Goal: Find contact information: Find contact information

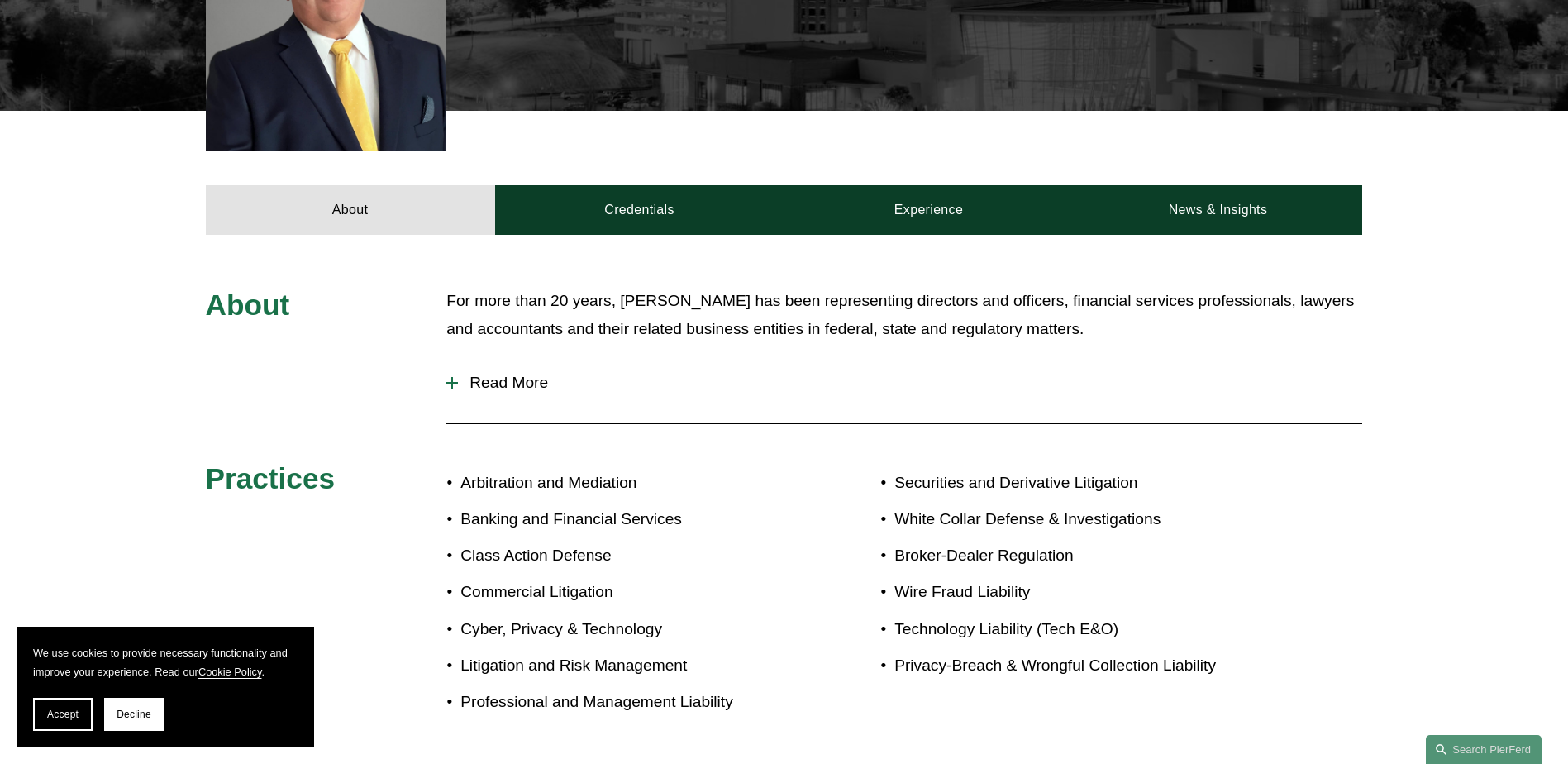
scroll to position [579, 0]
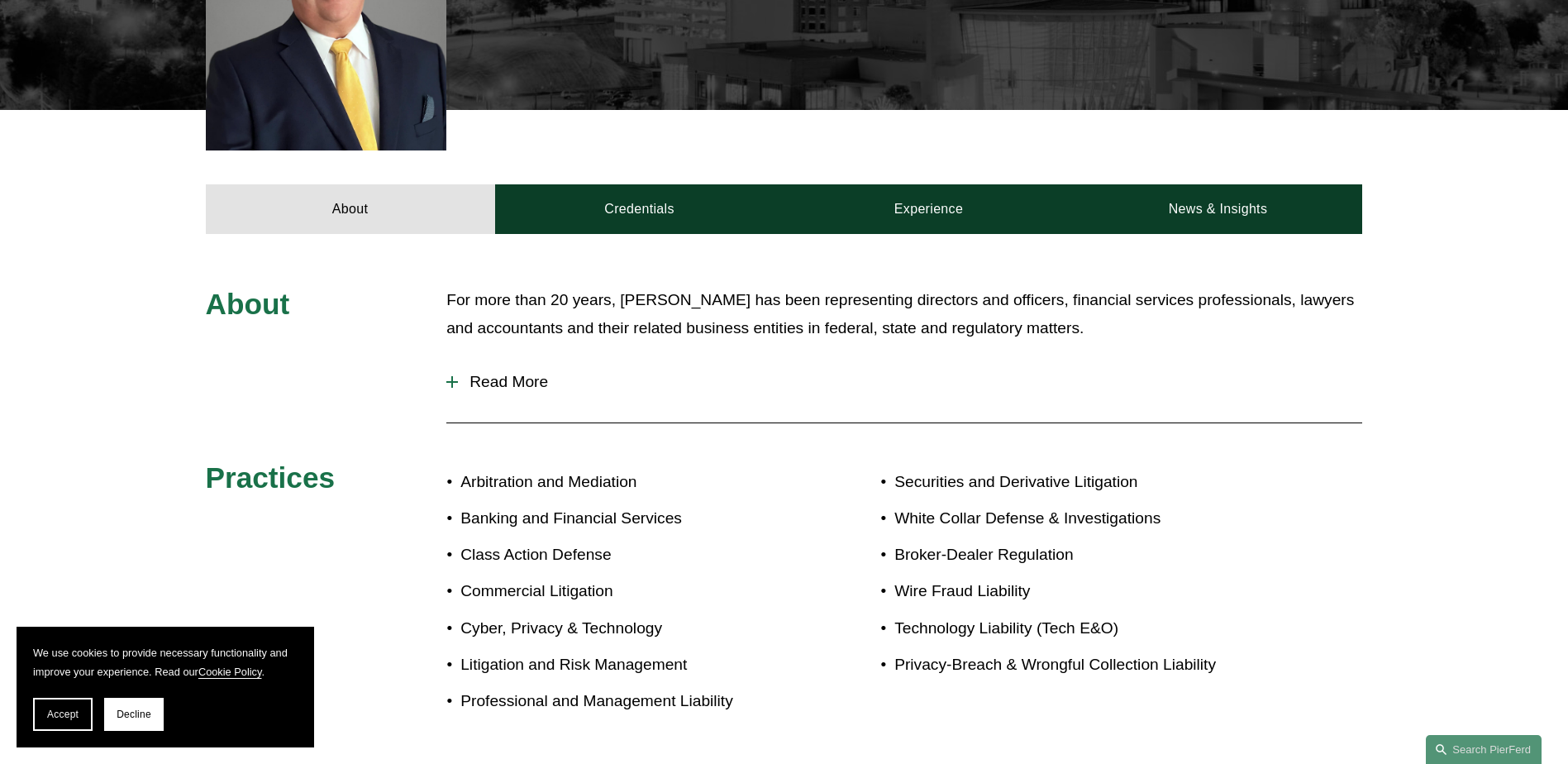
click at [505, 360] on button "Read More" at bounding box center [905, 382] width 916 height 43
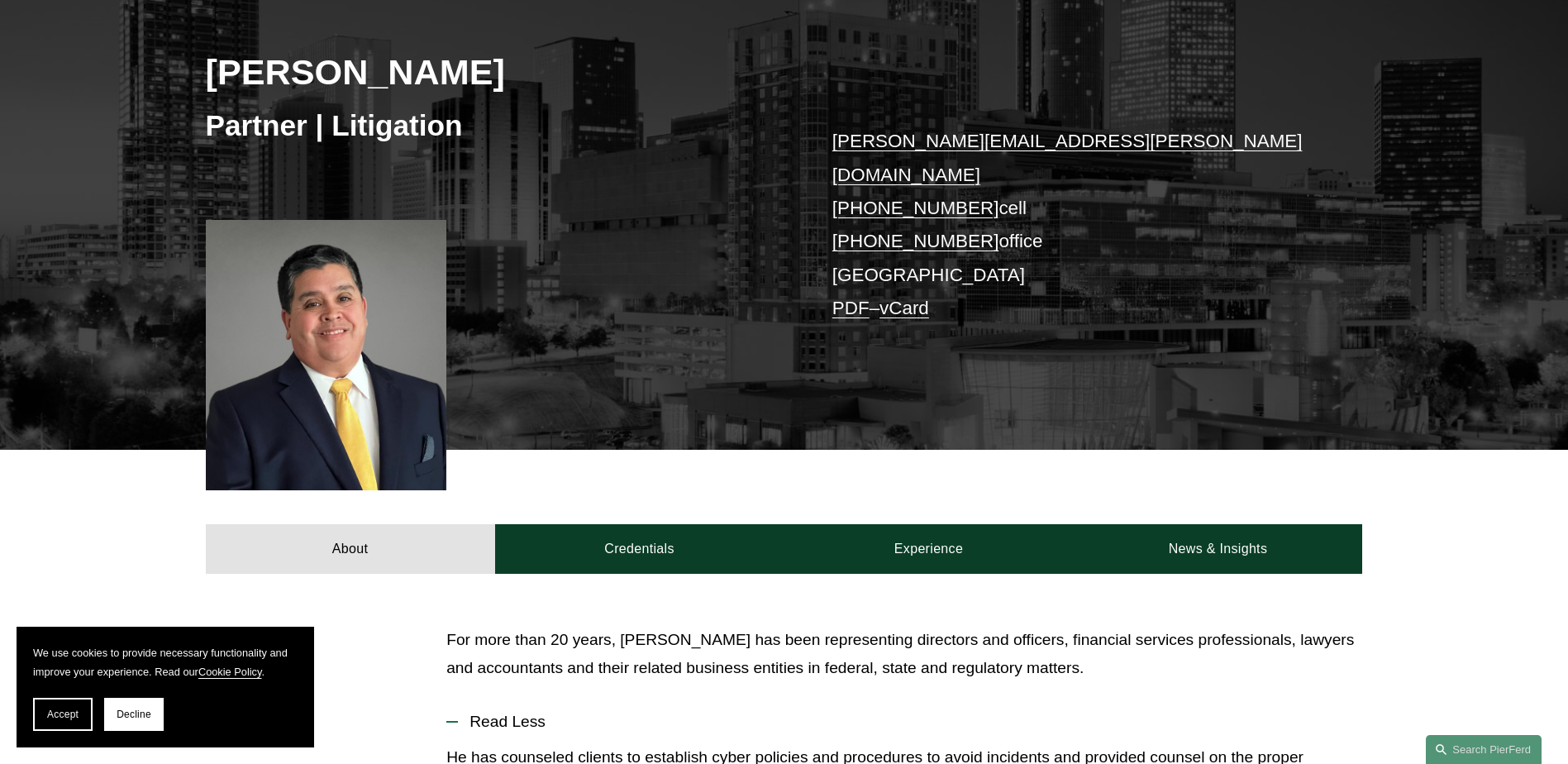
scroll to position [0, 0]
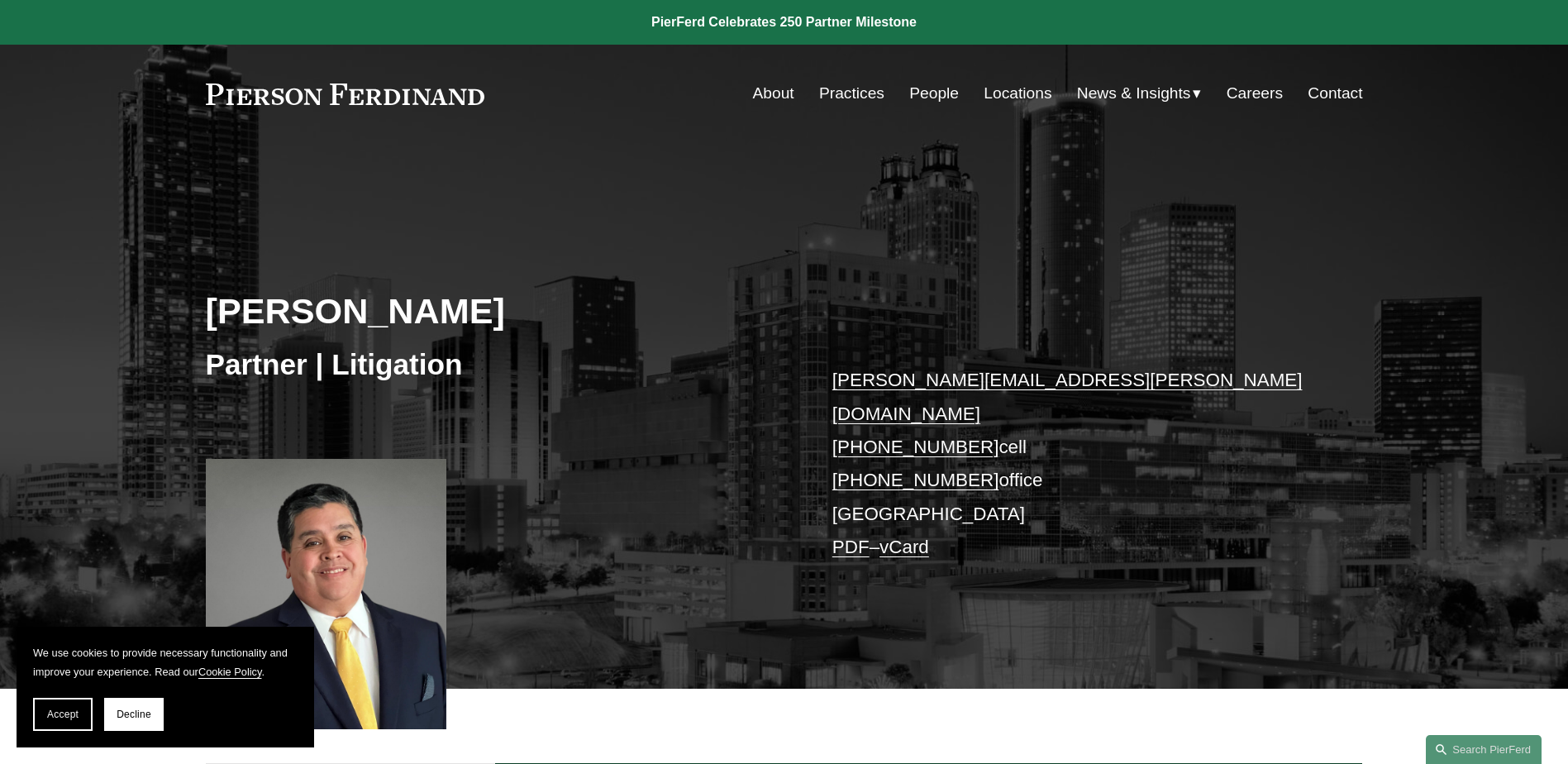
click at [1315, 89] on link "Contact" at bounding box center [1335, 93] width 54 height 32
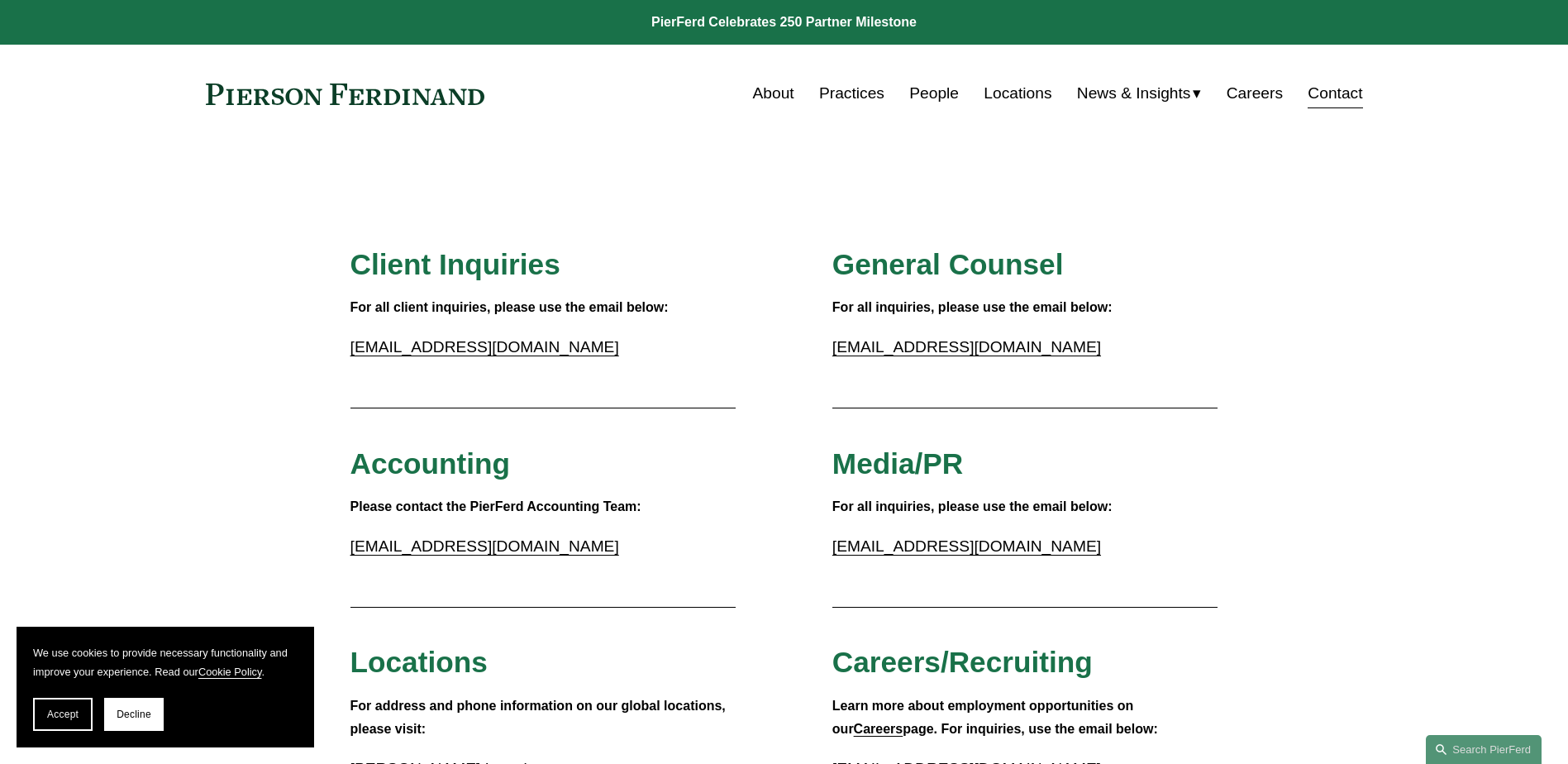
click at [1025, 89] on link "Locations" at bounding box center [1017, 93] width 68 height 32
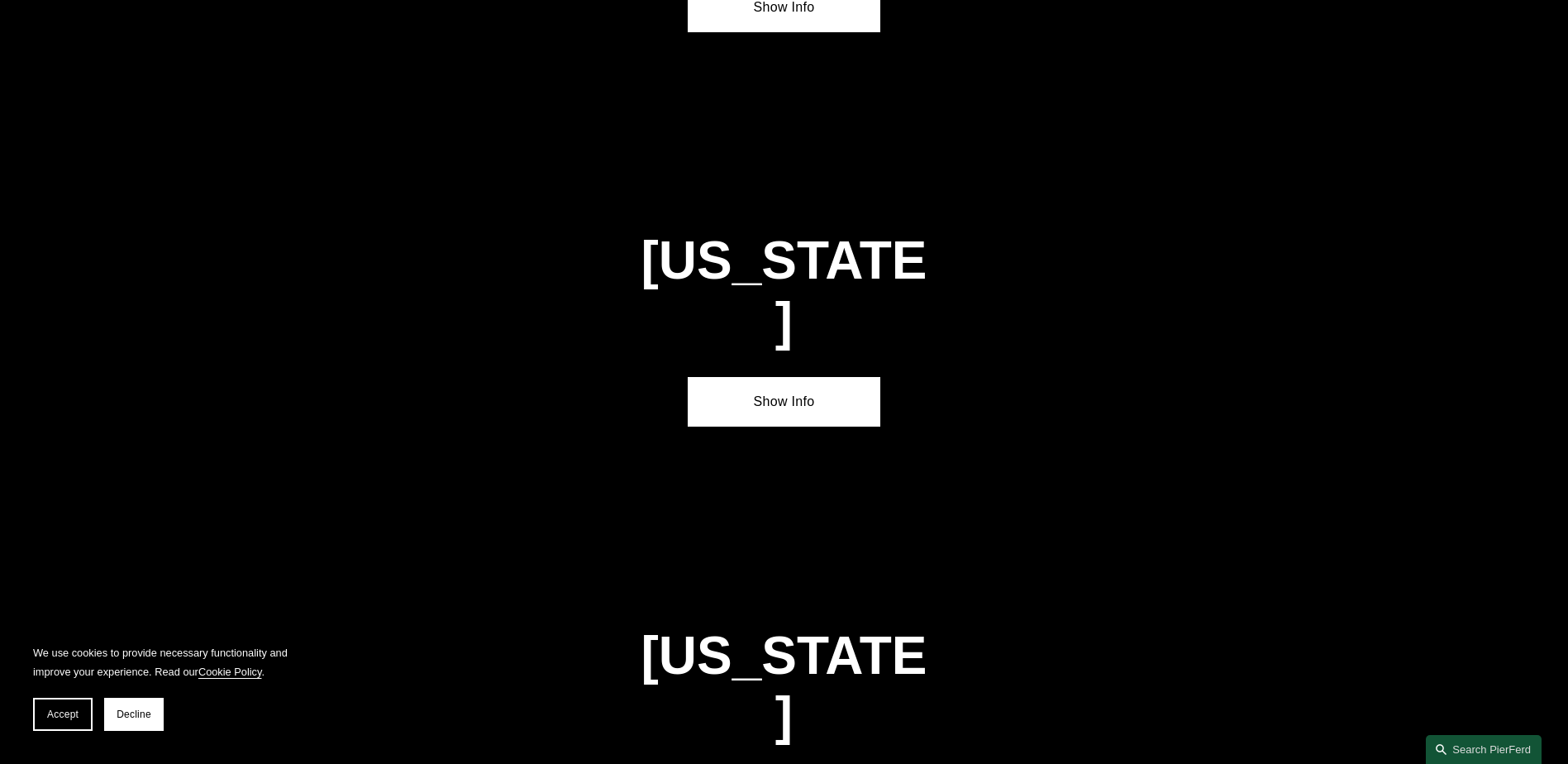
scroll to position [2647, 0]
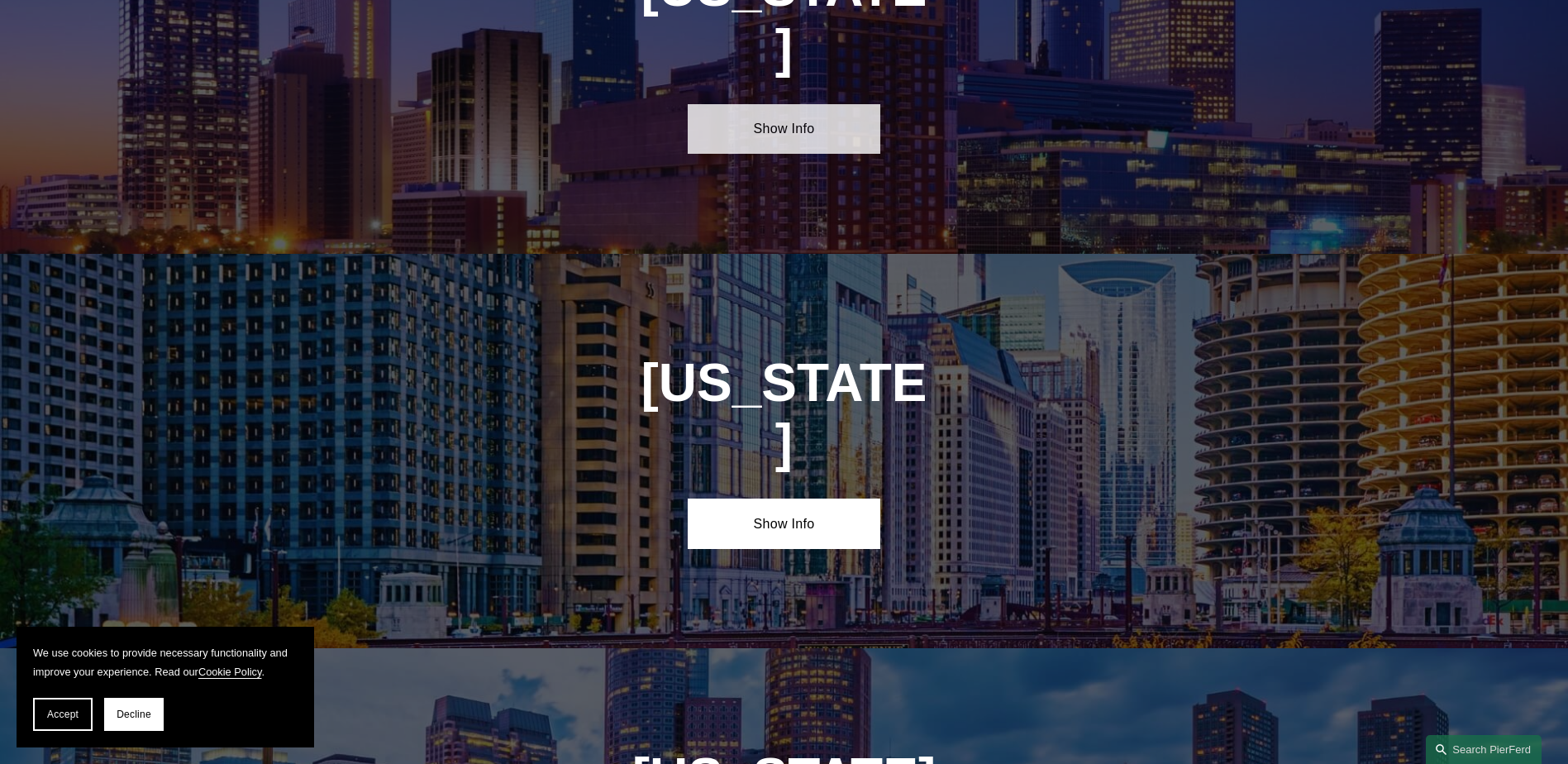
click at [772, 104] on link "Show Info" at bounding box center [784, 128] width 192 height 50
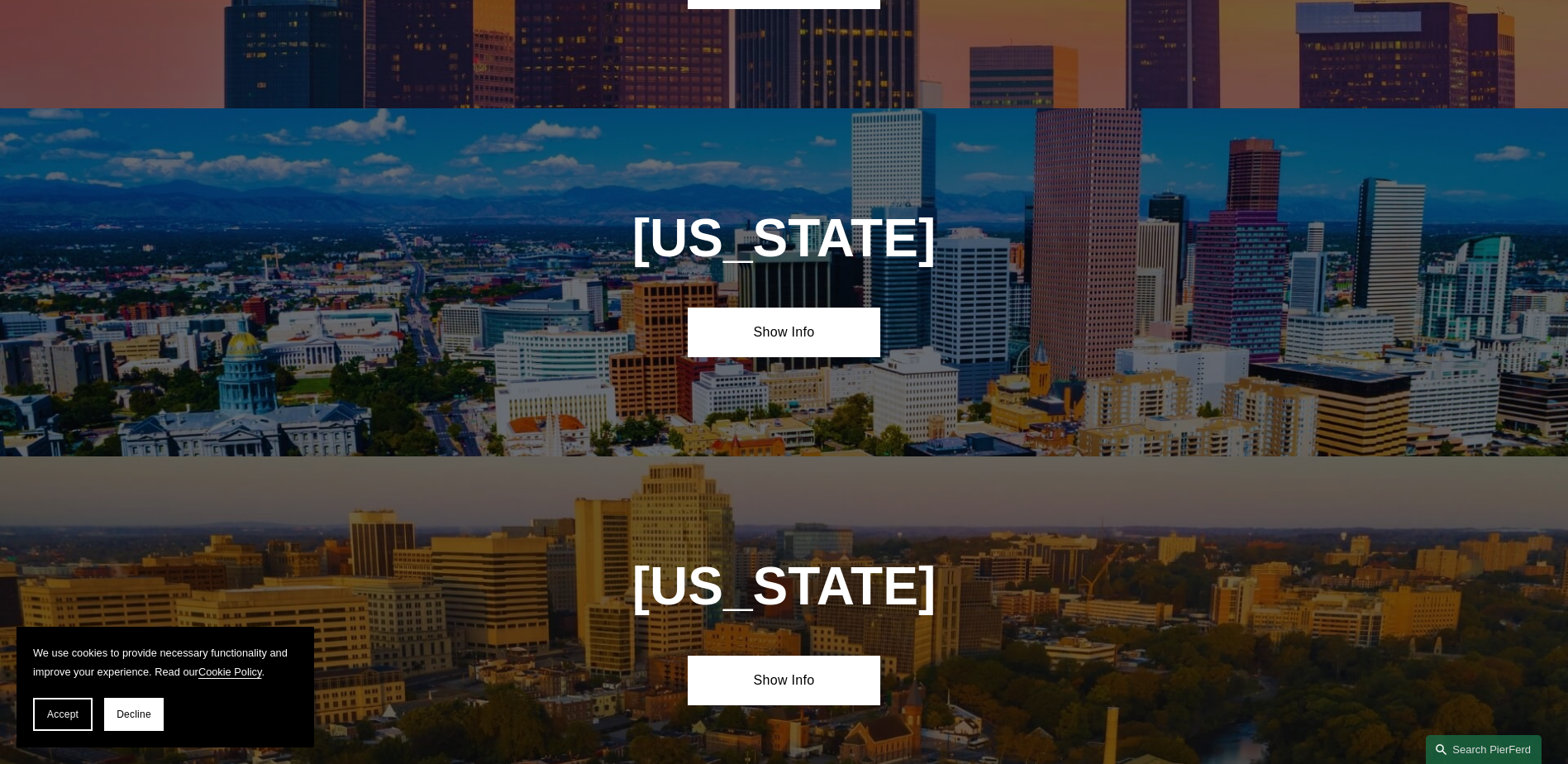
scroll to position [1158, 0]
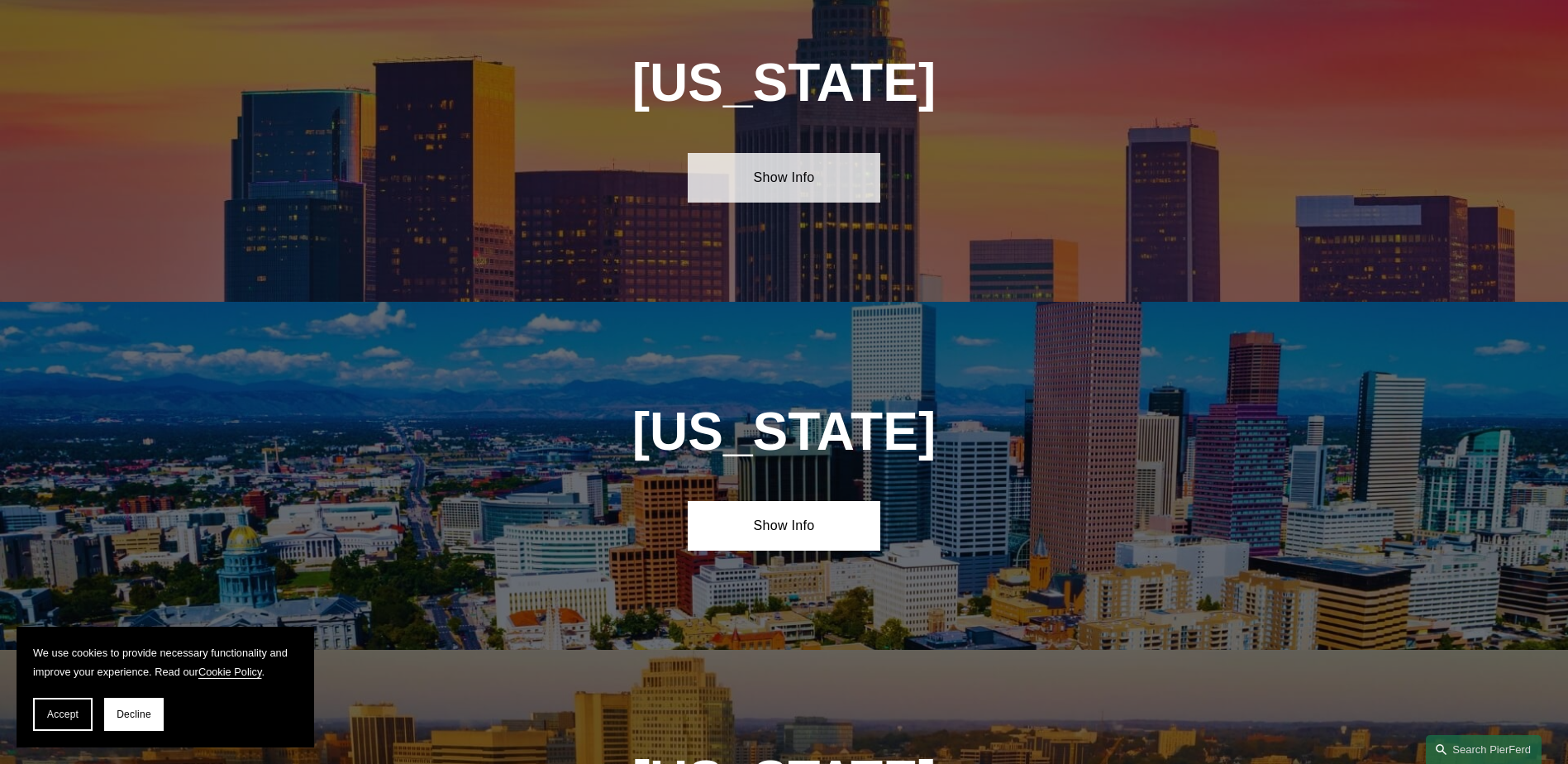
click at [821, 166] on link "Show Info" at bounding box center [784, 177] width 192 height 50
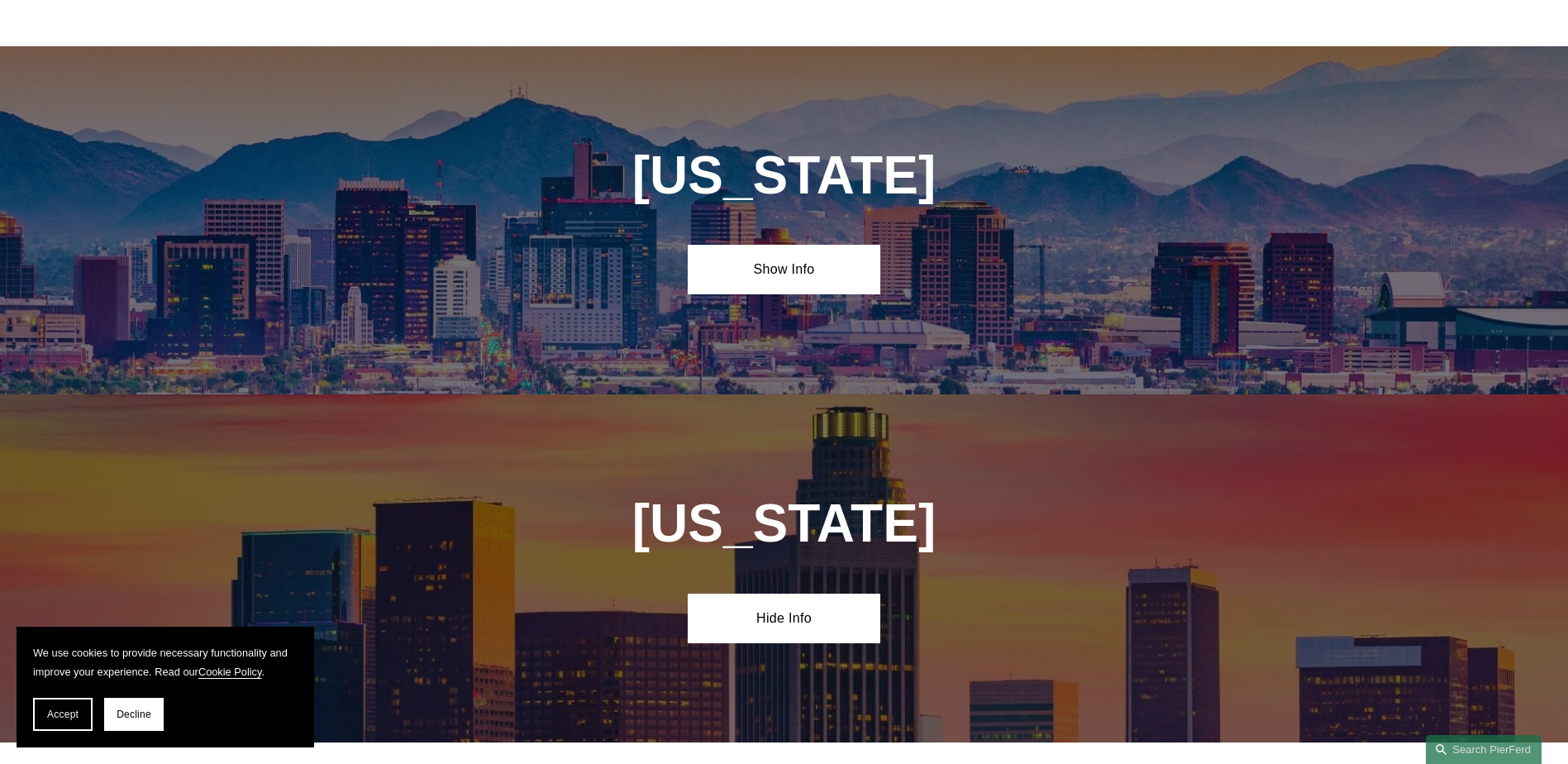
scroll to position [497, 0]
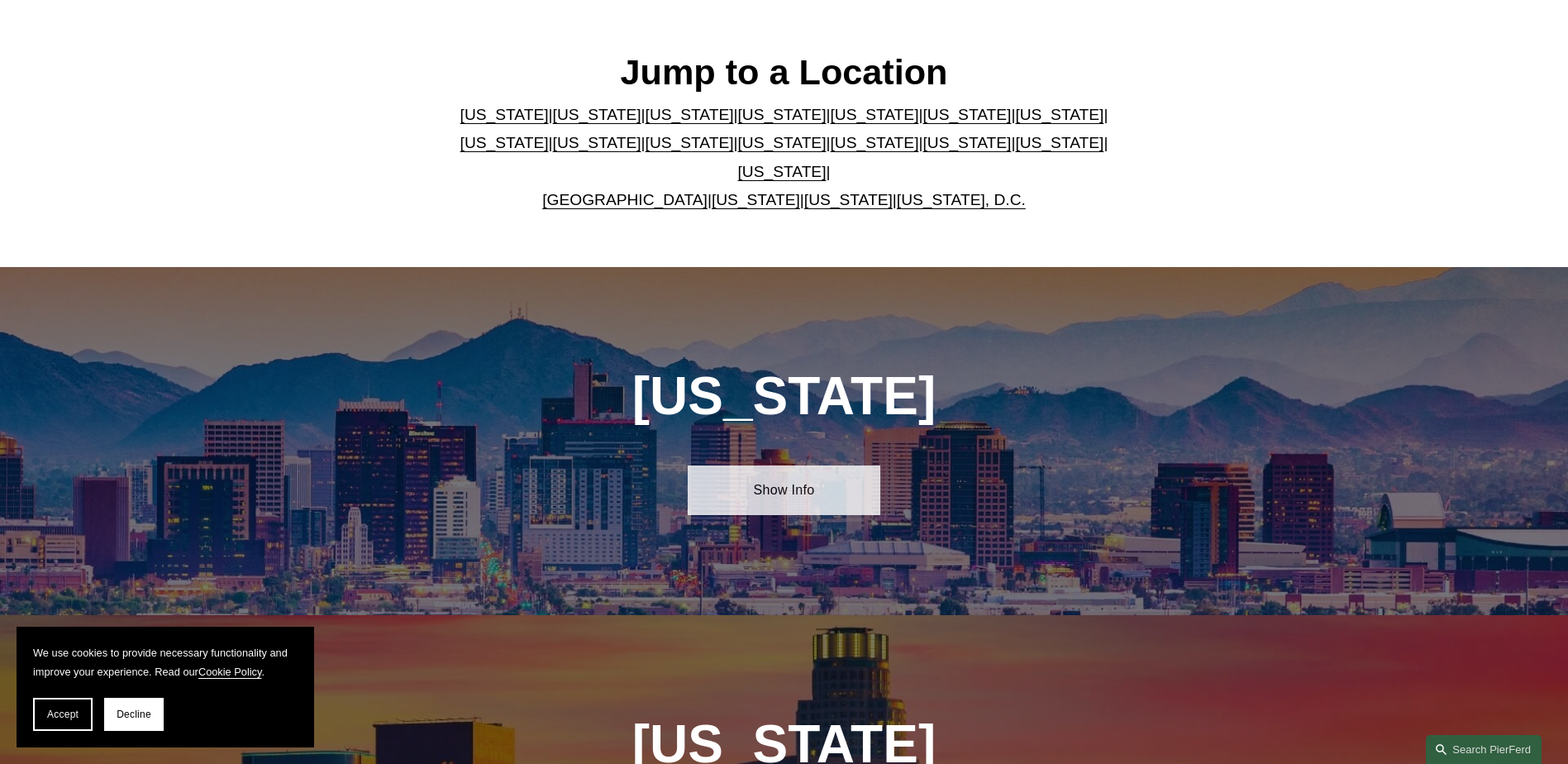
click at [821, 475] on link "Show Info" at bounding box center [784, 490] width 192 height 50
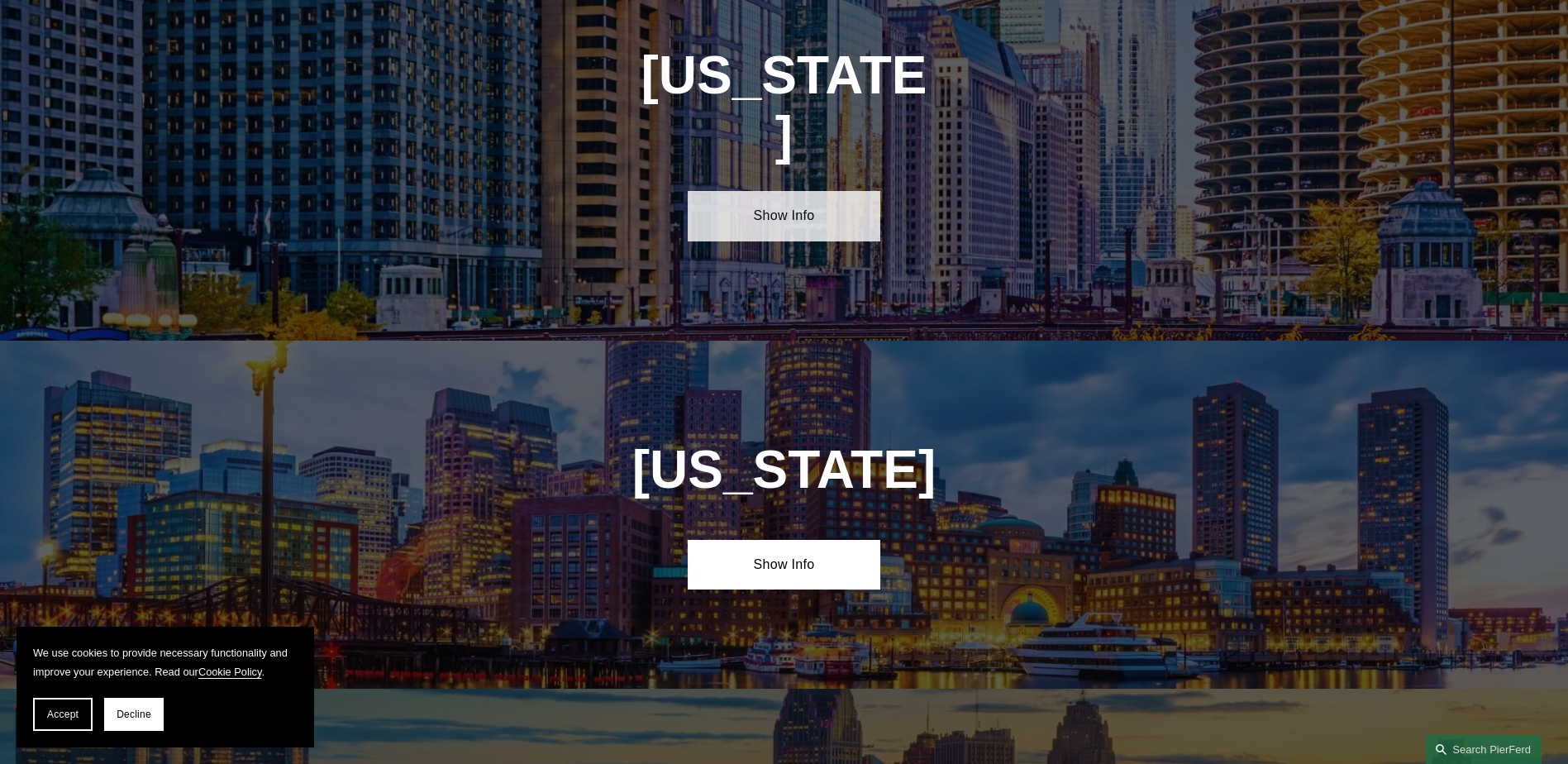
scroll to position [3805, 0]
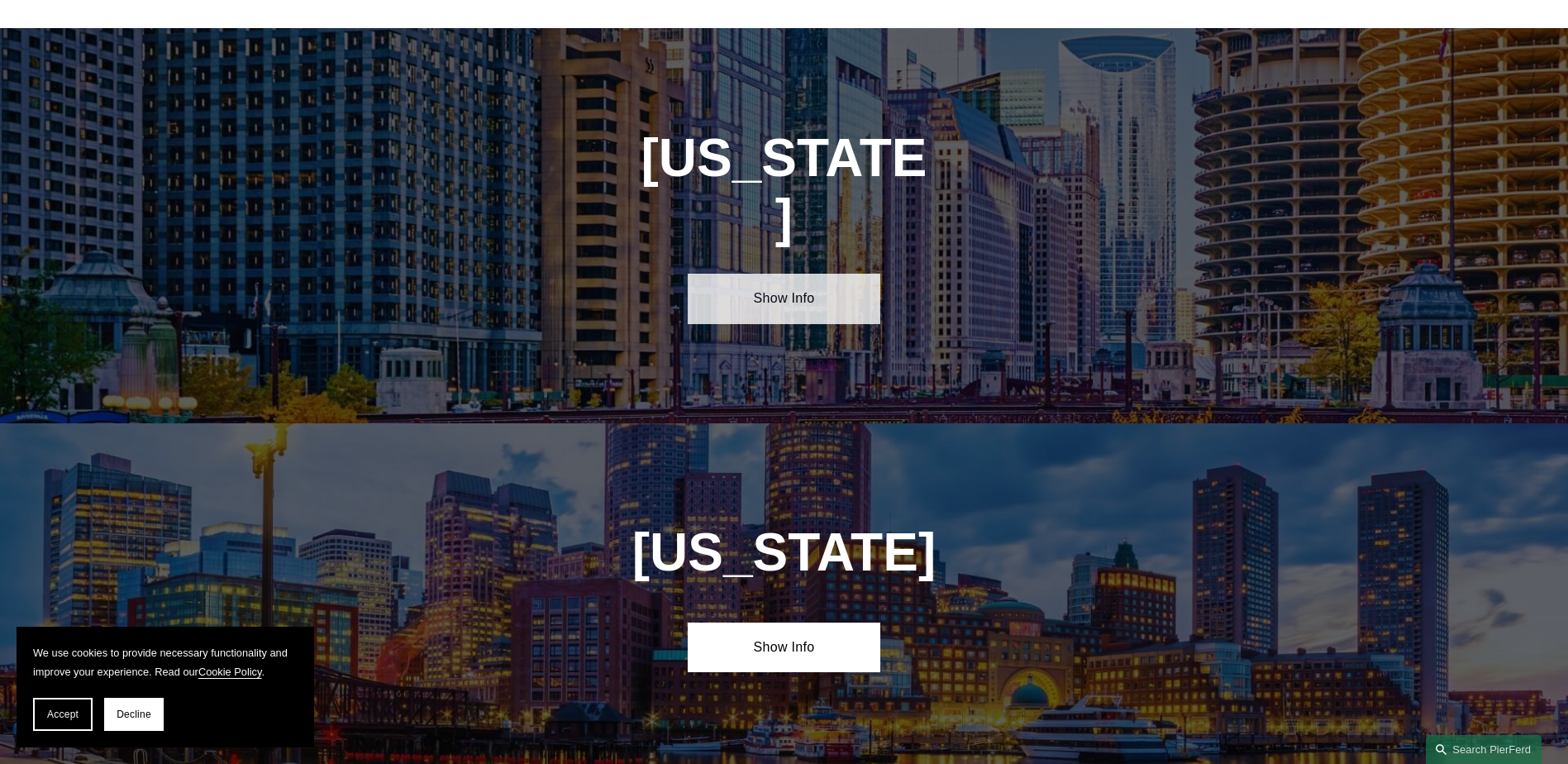
click at [802, 274] on link "Show Info" at bounding box center [784, 298] width 192 height 50
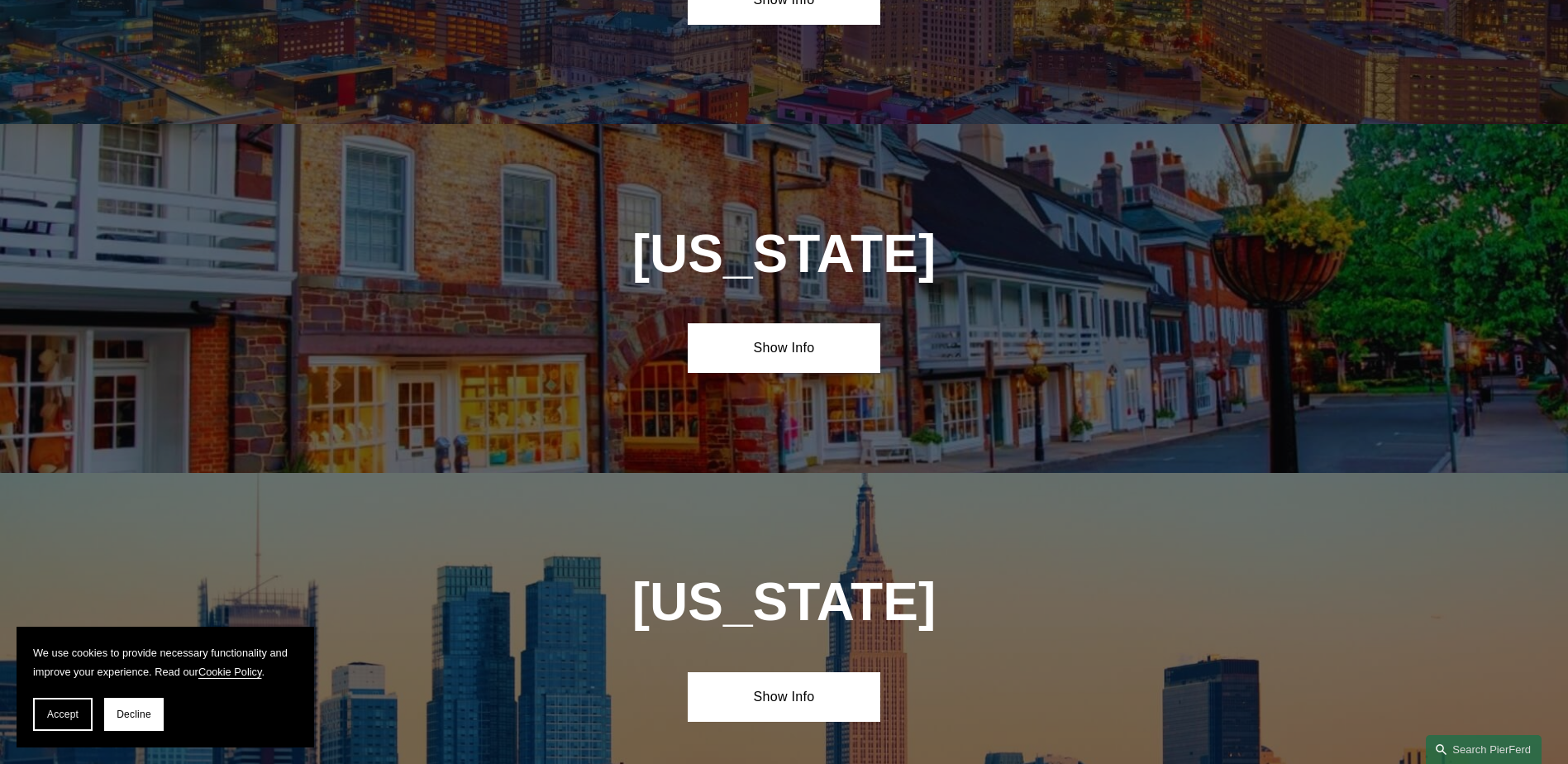
scroll to position [5129, 0]
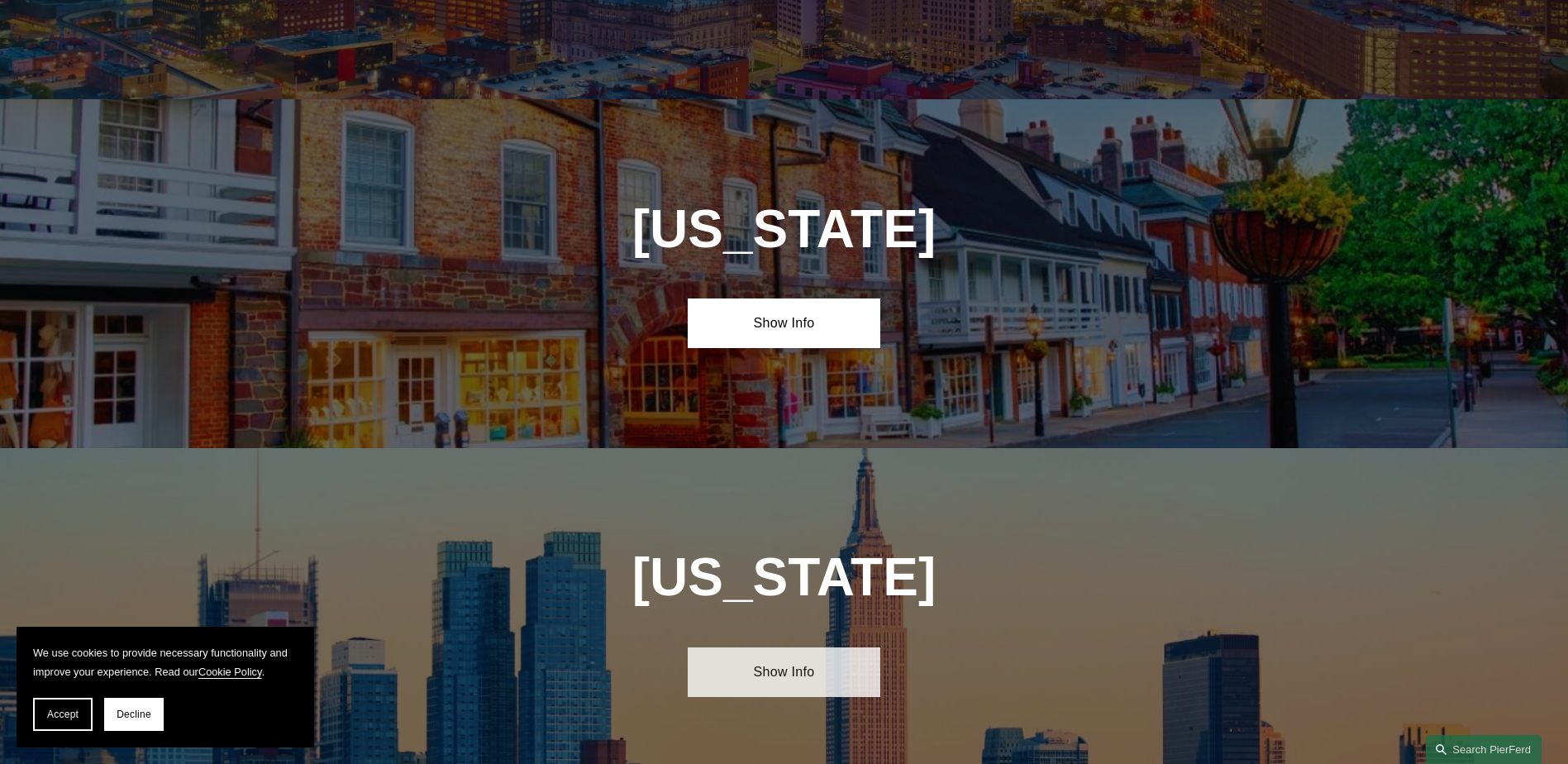
click at [775, 648] on link "Show Info" at bounding box center [784, 672] width 192 height 50
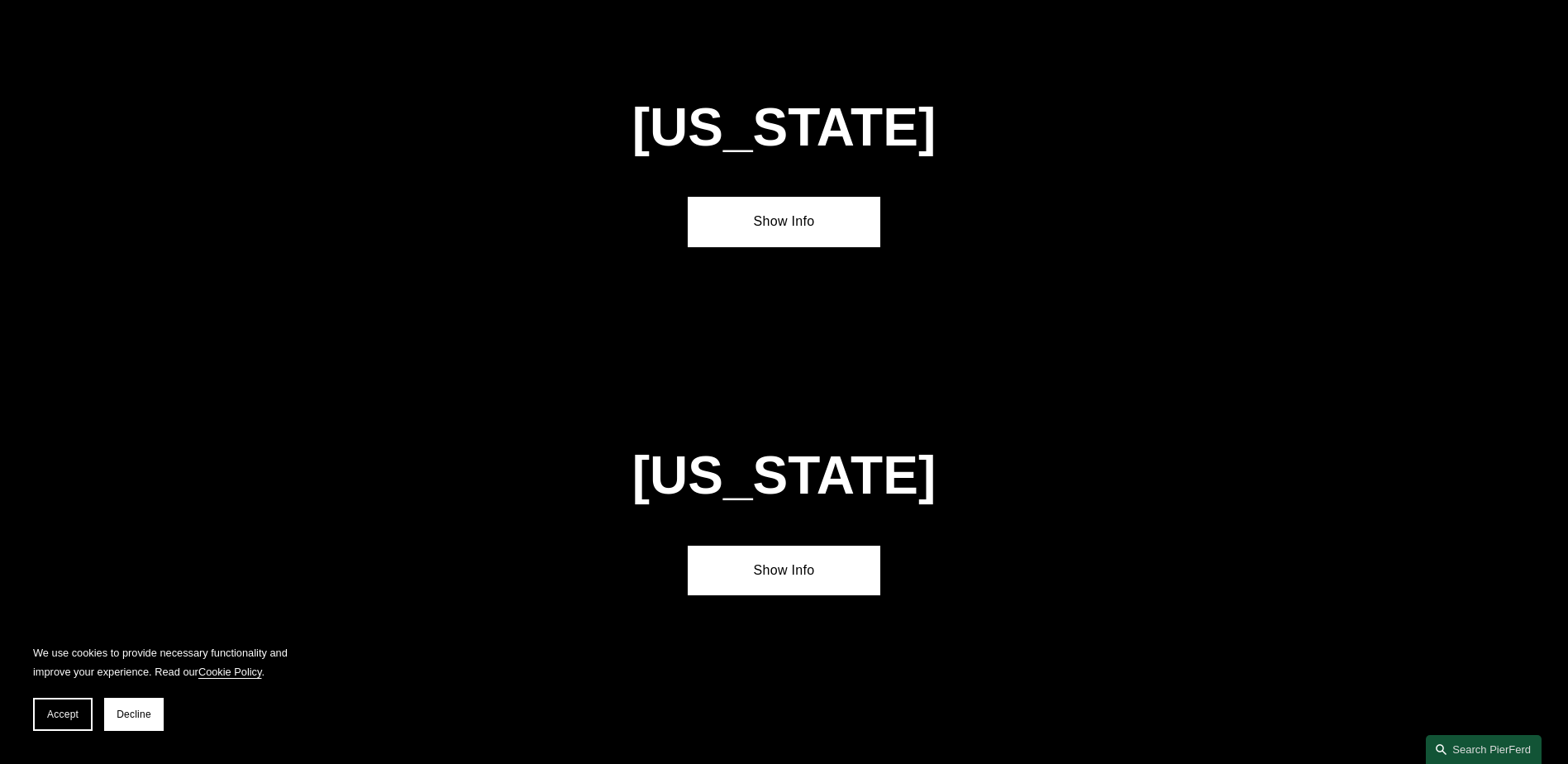
scroll to position [8354, 0]
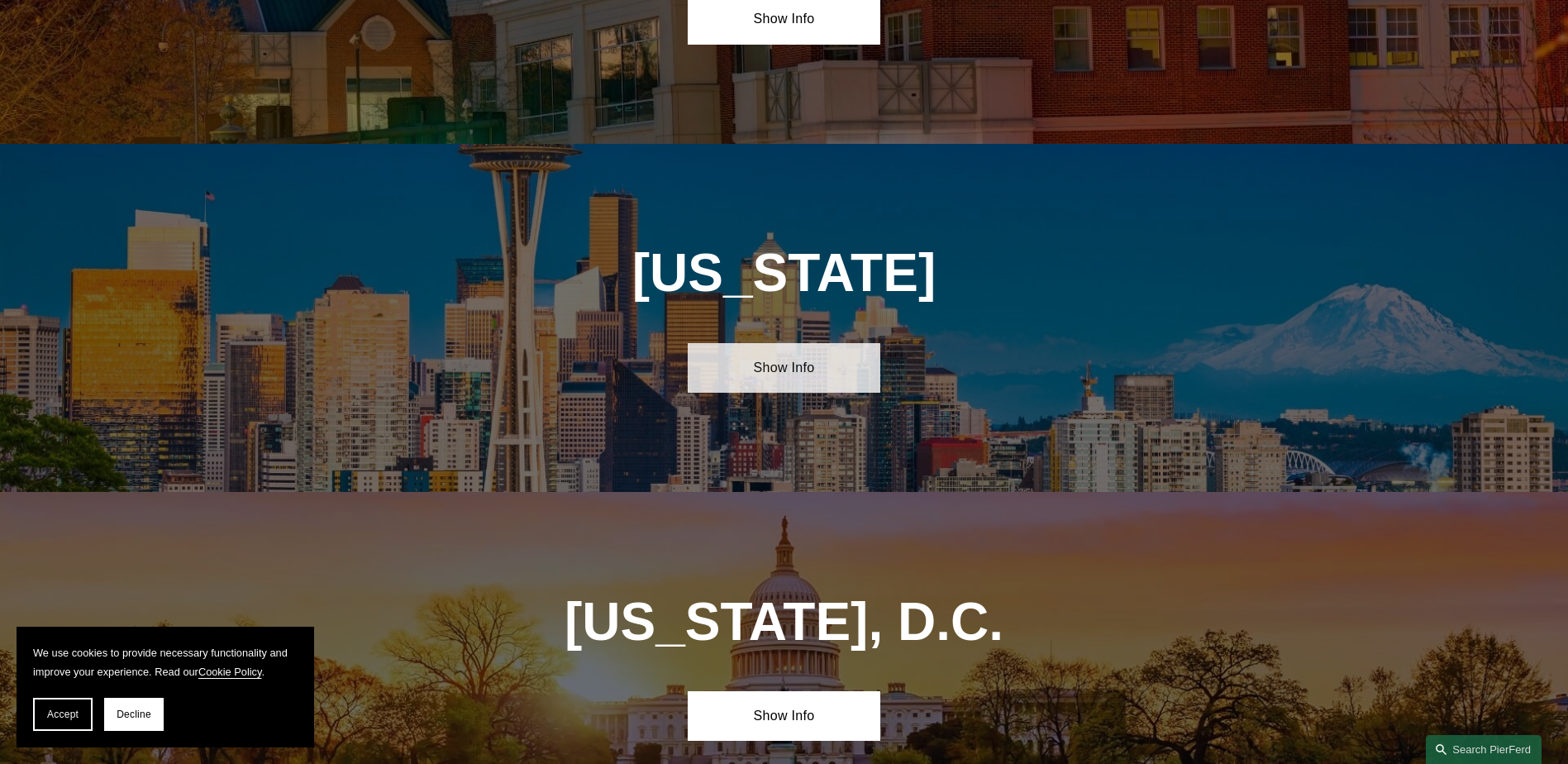
click at [795, 343] on link "Show Info" at bounding box center [784, 368] width 192 height 50
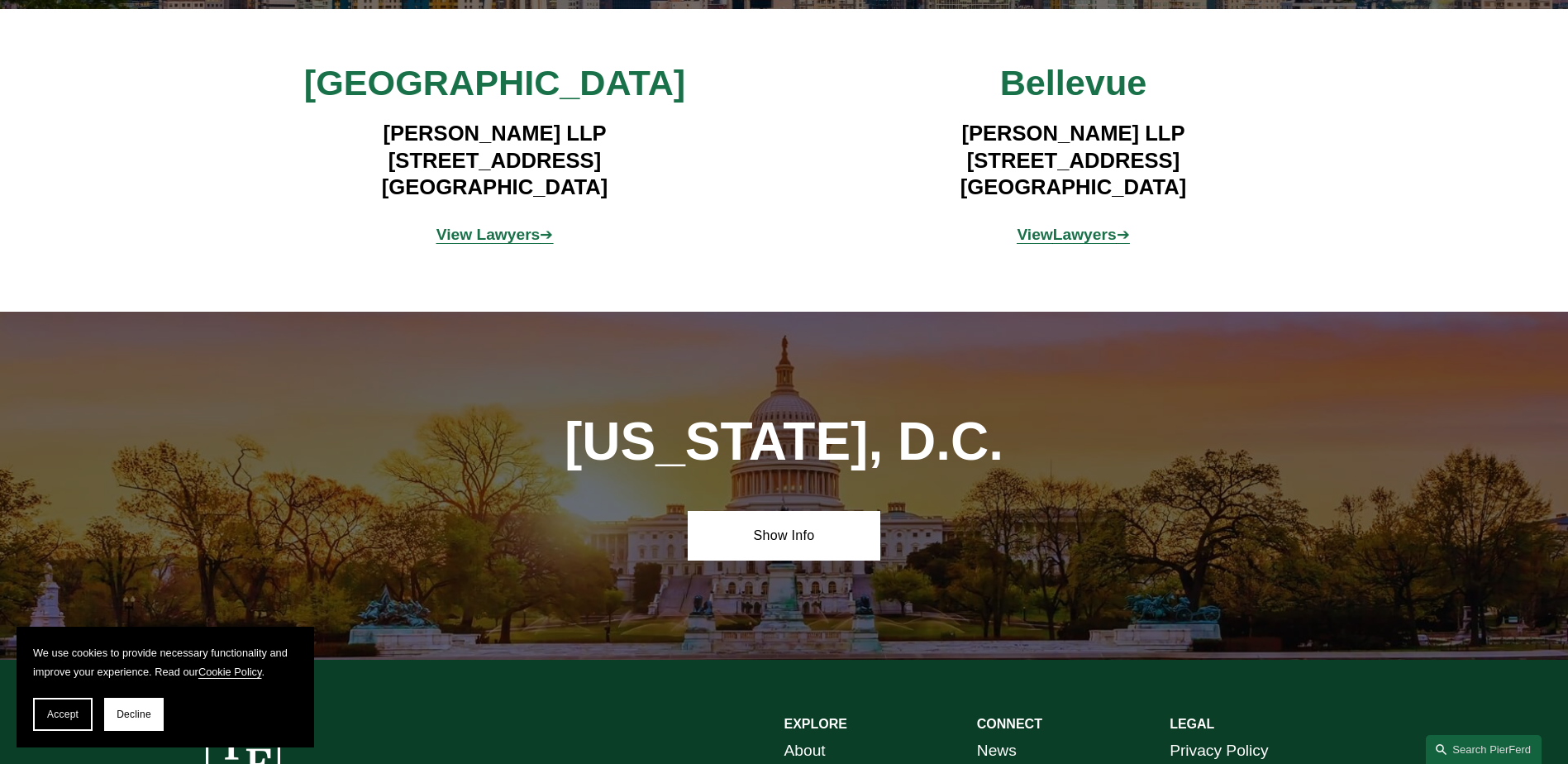
scroll to position [8881, 0]
